Goal: Check status: Check status

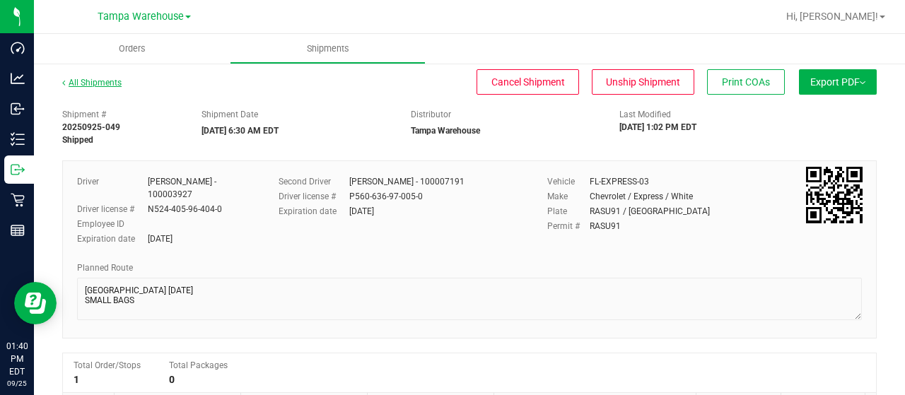
click at [86, 78] on link "All Shipments" at bounding box center [91, 83] width 59 height 10
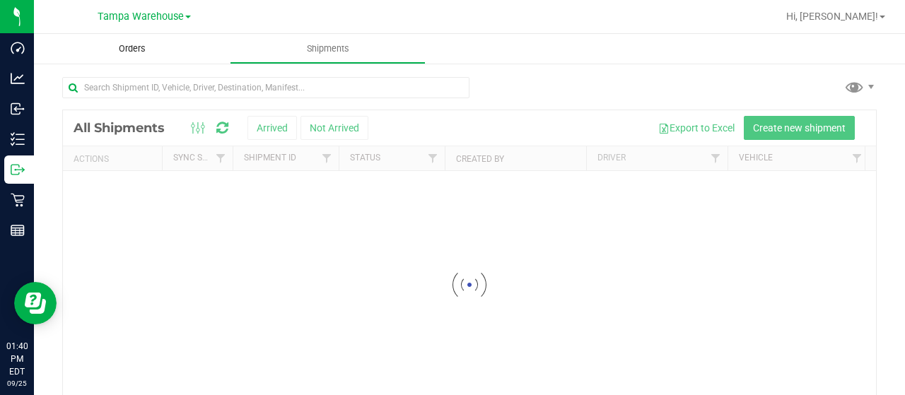
click at [135, 54] on span "Orders" at bounding box center [132, 48] width 65 height 13
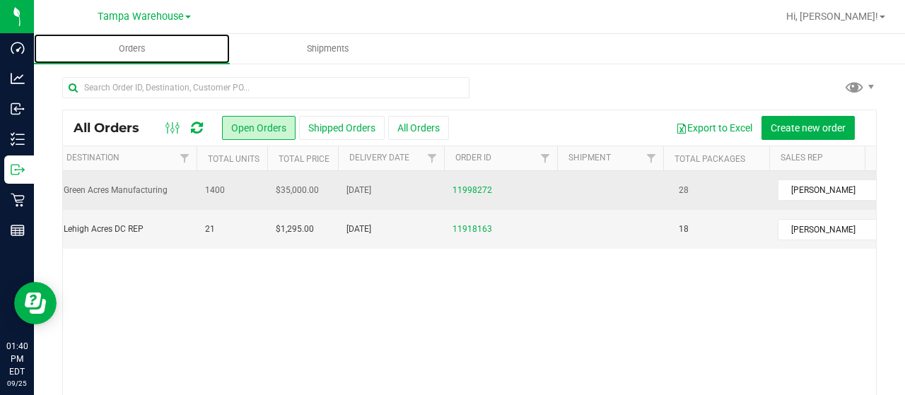
scroll to position [0, 144]
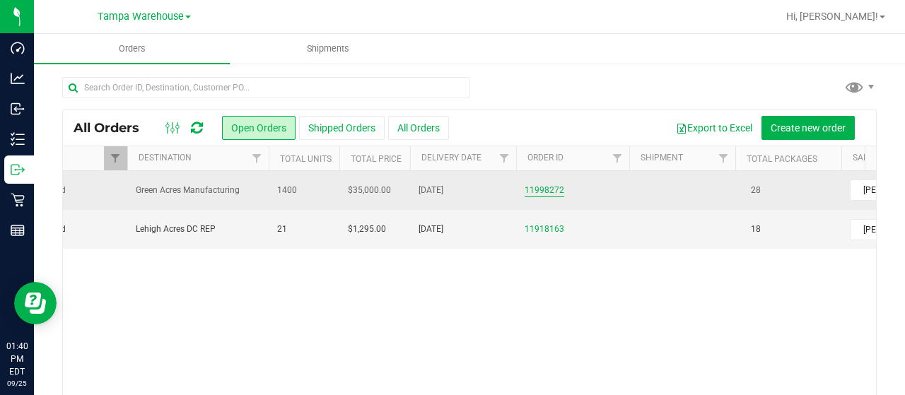
click at [555, 192] on link "11998272" at bounding box center [544, 190] width 40 height 13
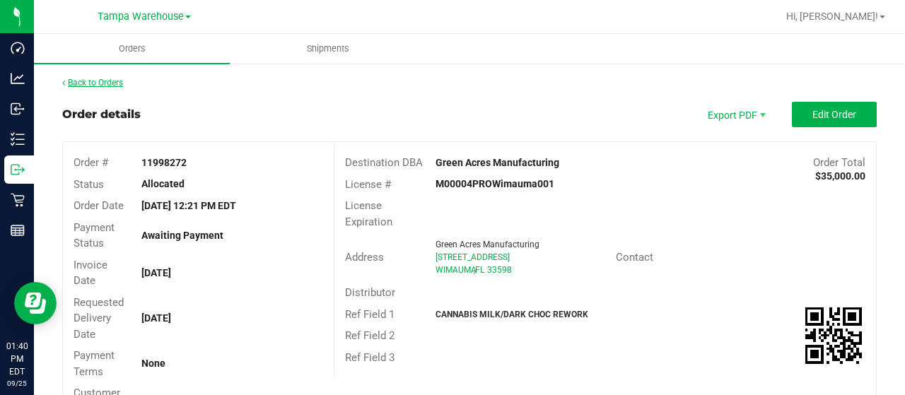
click at [119, 81] on link "Back to Orders" at bounding box center [92, 83] width 61 height 10
